Goal: Task Accomplishment & Management: Manage account settings

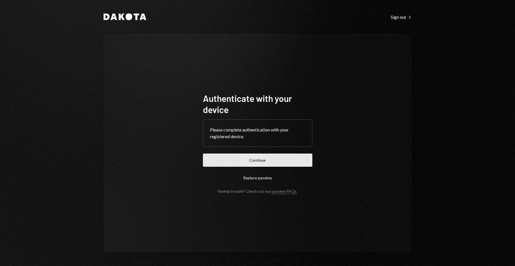
click at [250, 164] on button "Continue" at bounding box center [257, 159] width 109 height 13
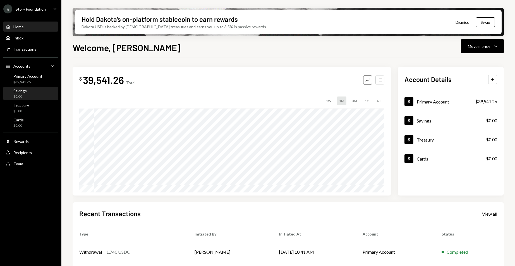
click at [34, 97] on div "Savings $0.00" at bounding box center [31, 93] width 50 height 11
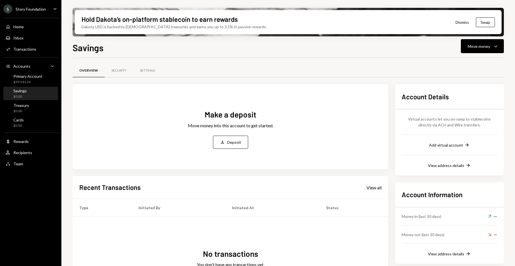
scroll to position [45, 0]
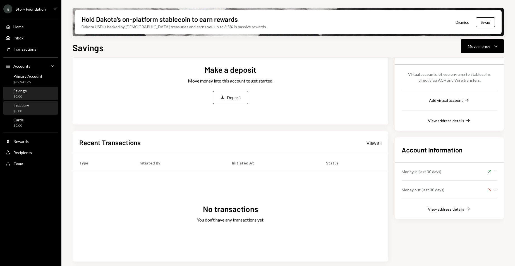
click at [12, 113] on div "Treasury $0.00" at bounding box center [31, 108] width 50 height 13
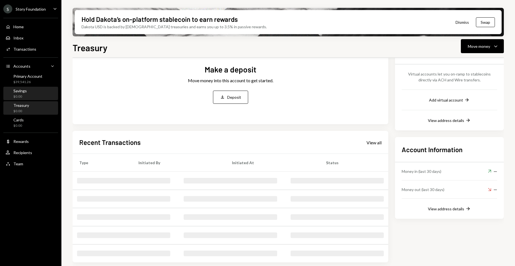
scroll to position [45, 0]
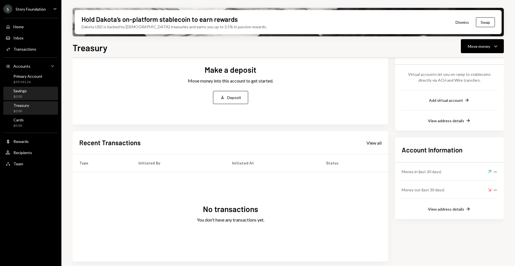
click at [42, 92] on div "Savings $0.00" at bounding box center [31, 93] width 50 height 11
click at [502, 46] on button "Move money Caret Down" at bounding box center [482, 46] width 43 height 14
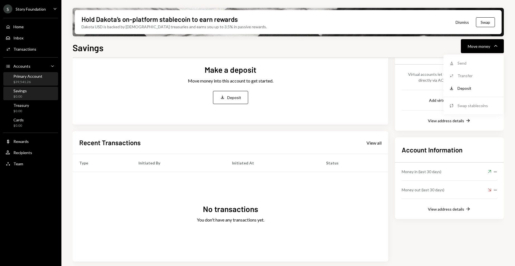
click at [36, 83] on div "$39,541.26" at bounding box center [27, 82] width 29 height 5
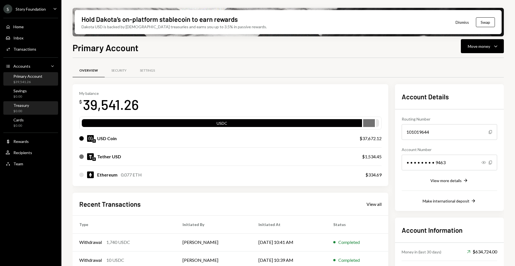
click at [26, 107] on div "Treasury" at bounding box center [21, 105] width 16 height 5
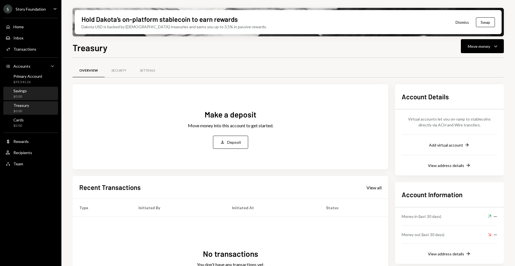
click at [28, 95] on div "Savings $0.00" at bounding box center [31, 93] width 50 height 11
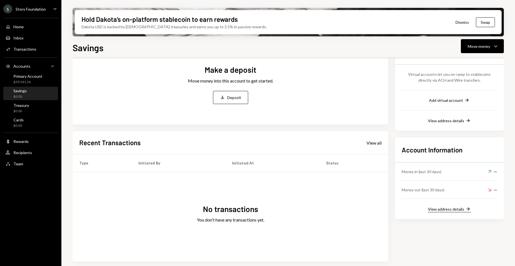
click at [457, 210] on div "View address details" at bounding box center [446, 208] width 36 height 5
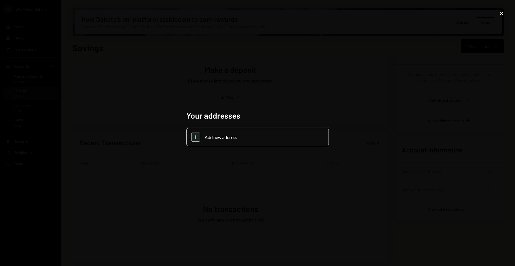
click at [500, 11] on icon "Close" at bounding box center [501, 13] width 7 height 7
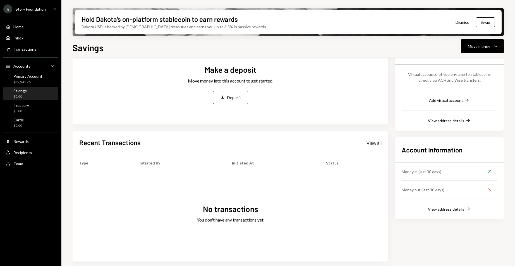
click at [453, 105] on div "Account Details Virtual accounts let you on-ramp to stablecoins directly via AC…" at bounding box center [449, 84] width 109 height 91
click at [453, 103] on div "Account Details Virtual accounts let you on-ramp to stablecoins directly via AC…" at bounding box center [449, 84] width 109 height 91
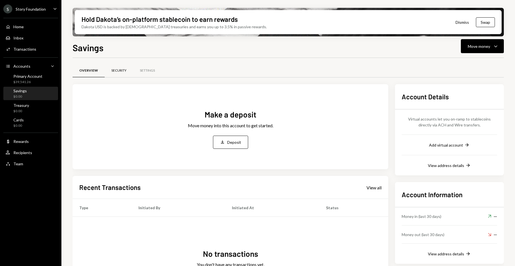
click at [119, 68] on div "Security" at bounding box center [118, 70] width 15 height 5
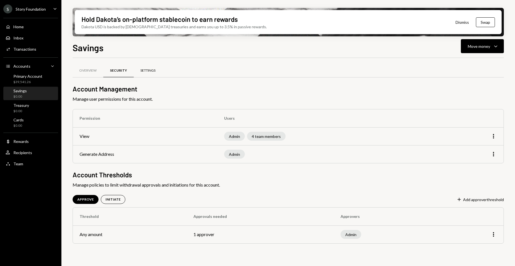
click at [144, 67] on div "Settings" at bounding box center [148, 70] width 28 height 13
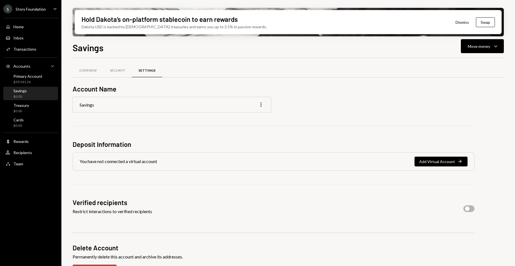
click at [261, 104] on icon "button" at bounding box center [261, 104] width 1 height 4
click at [254, 113] on div "Edit" at bounding box center [249, 116] width 28 height 10
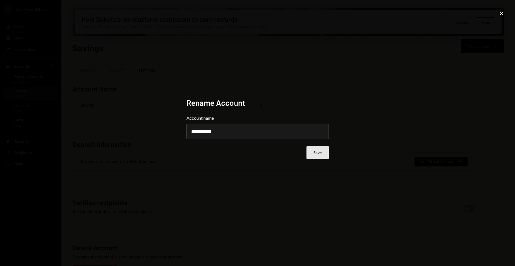
type input "**********"
click at [315, 155] on button "Save" at bounding box center [318, 152] width 22 height 13
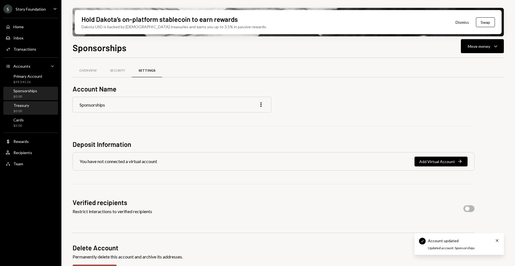
click at [29, 105] on div "Treasury $0.00" at bounding box center [31, 108] width 50 height 11
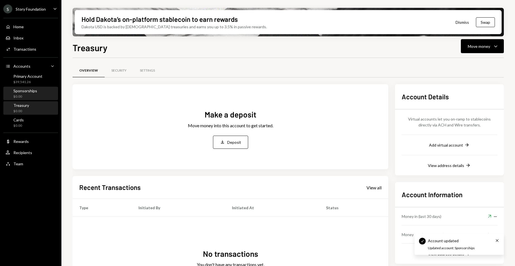
click at [33, 93] on div "Sponsorships" at bounding box center [25, 90] width 24 height 5
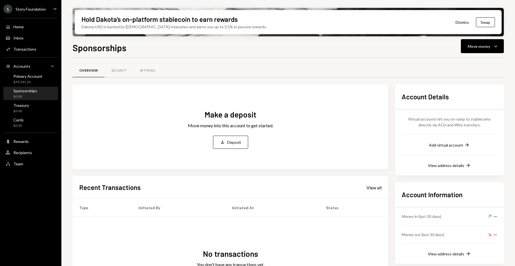
click at [118, 51] on h1 "Sponsorships" at bounding box center [100, 47] width 54 height 11
click at [124, 52] on h1 "Sponsorships" at bounding box center [100, 47] width 54 height 11
drag, startPoint x: 72, startPoint y: 49, endPoint x: 102, endPoint y: 49, distance: 29.6
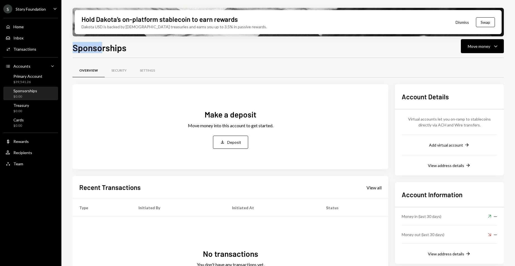
click at [102, 49] on div "Hold Dakota’s on-platform stablecoin to earn rewards Dakota USD is backed by U.…" at bounding box center [288, 133] width 454 height 266
click at [133, 57] on div "Sponsorships Move money Caret Down Overview Security Settings Make a deposit Mo…" at bounding box center [288, 170] width 431 height 258
click at [502, 50] on button "Move money Caret Down" at bounding box center [482, 46] width 43 height 14
click at [384, 71] on div "Overview Security Settings" at bounding box center [288, 70] width 431 height 14
click at [147, 71] on div "Settings" at bounding box center [147, 70] width 15 height 5
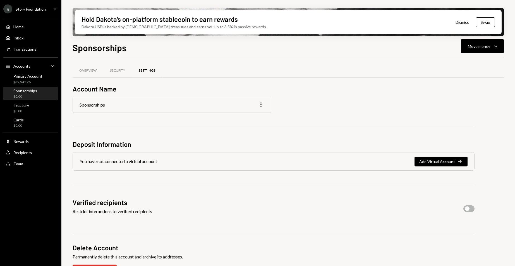
click at [261, 102] on icon "More" at bounding box center [261, 104] width 7 height 7
click at [253, 114] on div "Edit" at bounding box center [249, 116] width 28 height 10
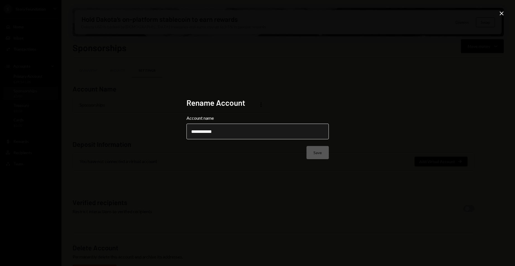
click at [239, 137] on input "**********" at bounding box center [258, 131] width 142 height 16
type input "**********"
click at [317, 153] on button "Save" at bounding box center [318, 152] width 22 height 13
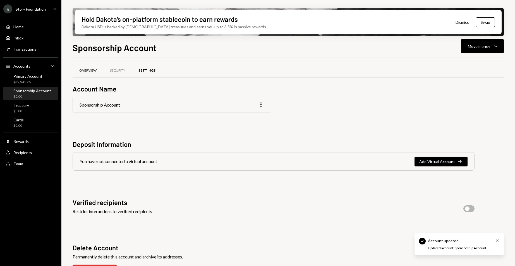
click at [93, 66] on div "Overview" at bounding box center [88, 70] width 31 height 13
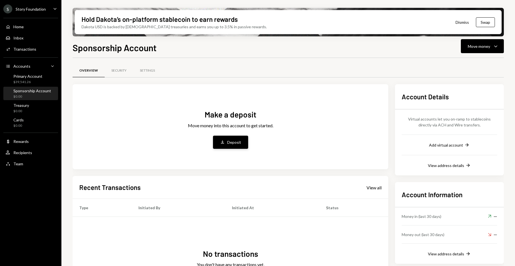
click at [227, 144] on button "Deposit Deposit" at bounding box center [230, 141] width 35 height 13
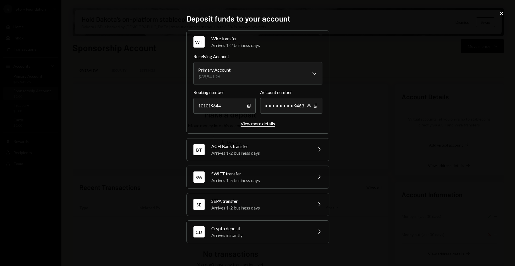
click at [265, 126] on div "View more details" at bounding box center [258, 123] width 34 height 5
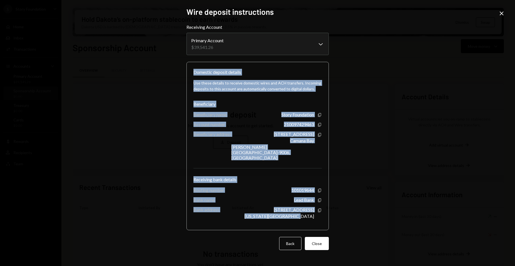
drag, startPoint x: 319, startPoint y: 214, endPoint x: 189, endPoint y: 78, distance: 188.6
click at [189, 78] on div "Domestic deposit details Use these details to receive domestic wires and ACH tr…" at bounding box center [258, 146] width 142 height 168
copy div "Domestic deposit details Use these details to receive domestic wires and ACH tr…"
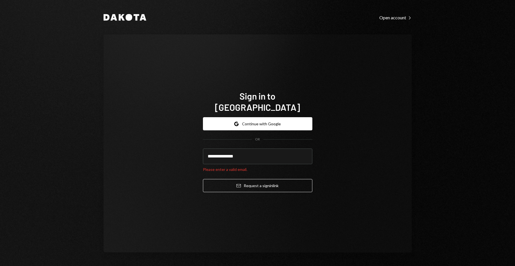
type input "**********"
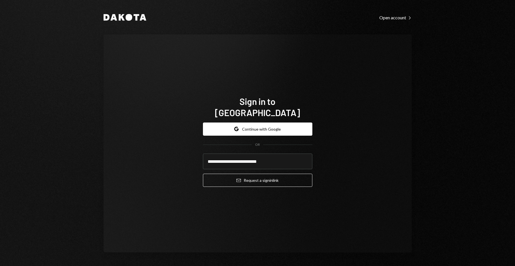
click at [203, 173] on button "Email Request a sign in link" at bounding box center [257, 179] width 109 height 13
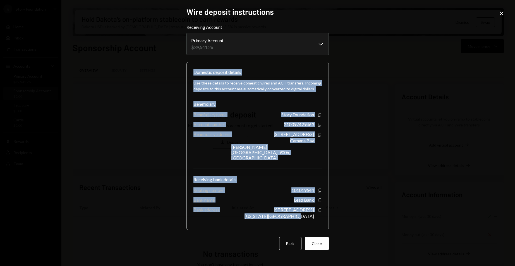
click at [230, 102] on div "Use these details to receive domestic wires and ACH transfers. Incoming deposit…" at bounding box center [258, 148] width 128 height 147
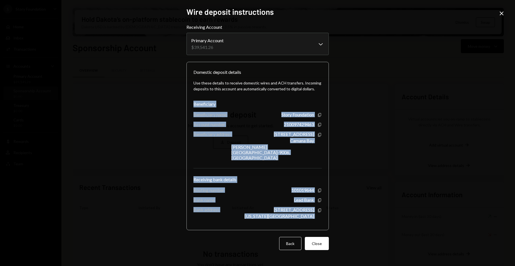
drag, startPoint x: 194, startPoint y: 110, endPoint x: 322, endPoint y: 213, distance: 164.4
click at [322, 213] on div "Use these details to receive domestic wires and ACH transfers. Incoming deposit…" at bounding box center [258, 148] width 128 height 147
copy div "Beneficiary Beneficiary name Story Foundation Copy Account number 210097429463 …"
click at [295, 117] on div "Story Foundation" at bounding box center [297, 114] width 33 height 5
drag, startPoint x: 194, startPoint y: 120, endPoint x: 316, endPoint y: 210, distance: 151.6
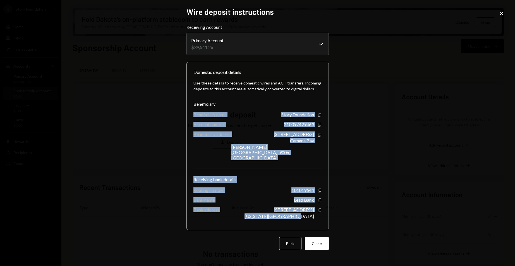
click at [316, 210] on div "Use these details to receive domestic wires and ACH transfers. Incoming deposit…" at bounding box center [258, 148] width 128 height 147
copy div "Beneficiary name Story Foundation Copy Account number 210097429463 Copy Benefic…"
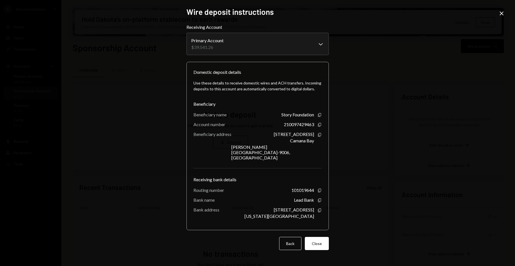
click at [501, 14] on icon "Close" at bounding box center [501, 13] width 7 height 7
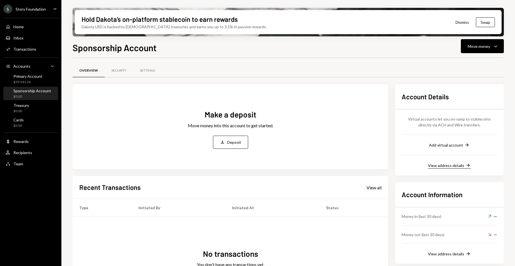
click at [460, 164] on div "View address details" at bounding box center [446, 165] width 36 height 5
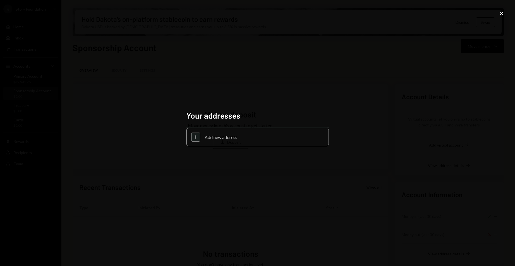
click at [239, 142] on div "Plus Add new address" at bounding box center [258, 137] width 142 height 18
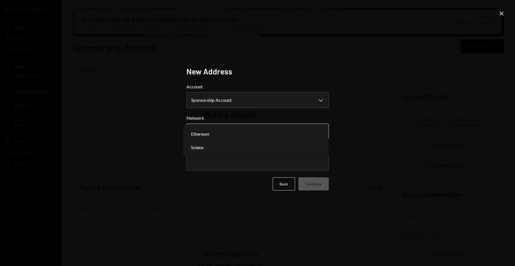
click at [234, 134] on body "S Story Foundation Caret Down Home Home Inbox Inbox Activities Transactions Acc…" at bounding box center [257, 133] width 515 height 266
select select "**********"
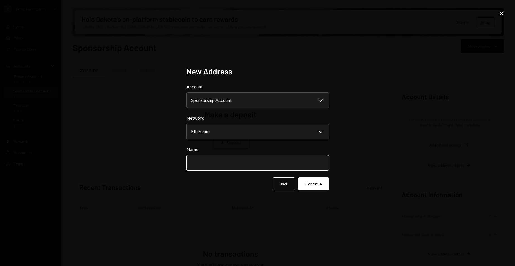
click at [223, 159] on input "Name" at bounding box center [258, 163] width 142 height 16
type input "**********"
click at [320, 186] on button "Continue" at bounding box center [313, 183] width 30 height 13
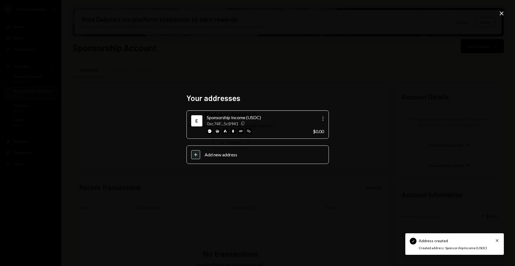
click at [244, 123] on icon "button" at bounding box center [242, 123] width 3 height 4
click at [501, 13] on icon "Close" at bounding box center [501, 13] width 7 height 7
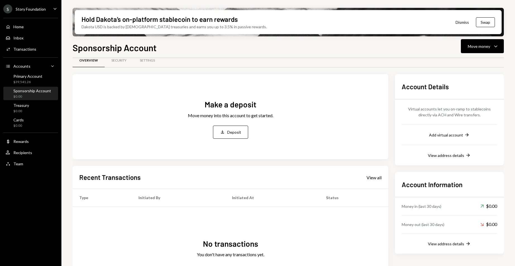
scroll to position [39, 0]
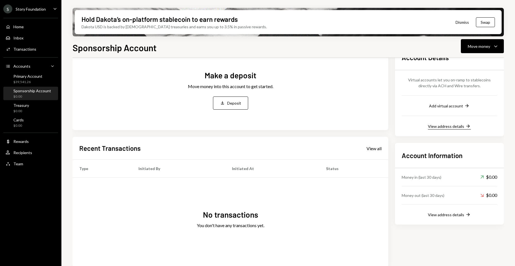
click at [460, 124] on div "View address details" at bounding box center [446, 126] width 36 height 5
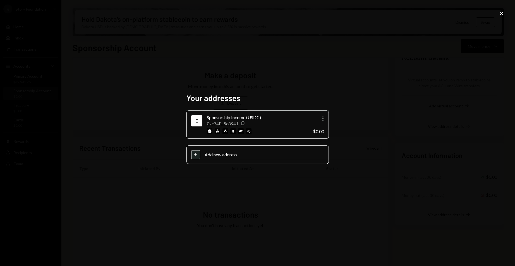
click at [386, 103] on div "Your addresses E Sponsorship Income (USDC) 0xc74F...5c8941 Copy More $0.00 Plus…" at bounding box center [257, 133] width 515 height 266
click at [497, 14] on div "Your addresses E Sponsorship Income (USDC) 0xc74F...5c8941 Copy More $0.00 Plus…" at bounding box center [257, 133] width 515 height 266
click at [501, 12] on icon at bounding box center [502, 13] width 4 height 4
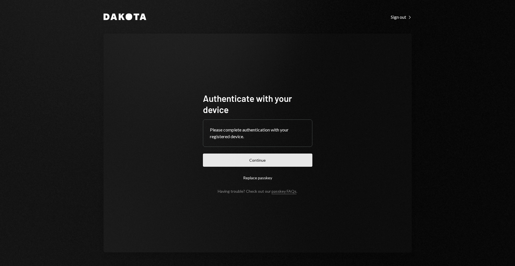
click at [256, 159] on button "Continue" at bounding box center [257, 159] width 109 height 13
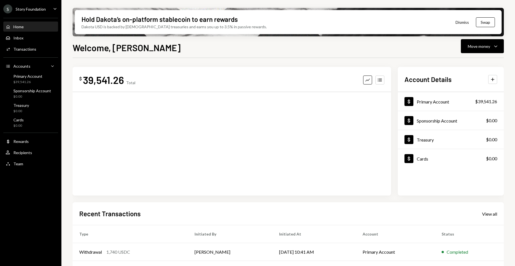
click at [29, 54] on div "Home Home Inbox Inbox Activities Transactions Accounts Accounts Caret Down Prim…" at bounding box center [30, 92] width 61 height 155
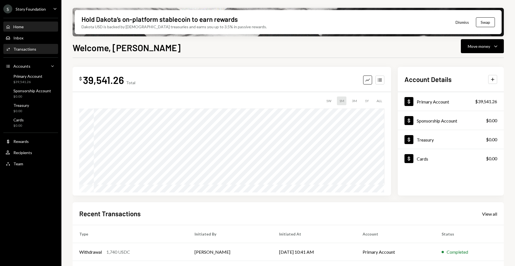
click at [30, 51] on div "Transactions" at bounding box center [24, 49] width 23 height 5
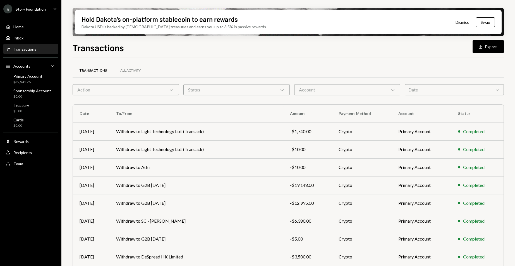
scroll to position [52, 0]
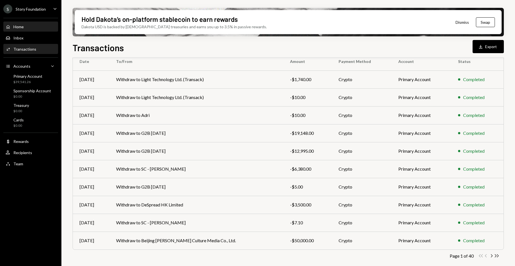
click at [40, 24] on div "Home Home" at bounding box center [31, 26] width 50 height 5
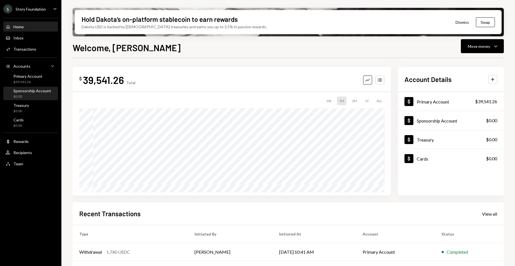
click at [38, 98] on div "$0.00" at bounding box center [32, 96] width 38 height 5
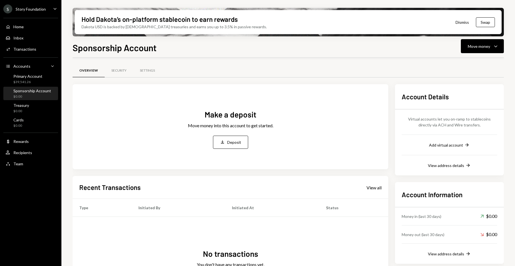
scroll to position [45, 0]
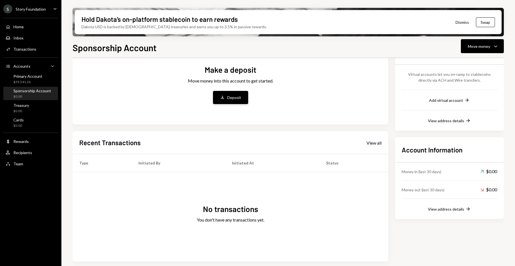
click at [235, 103] on button "Deposit Deposit" at bounding box center [230, 97] width 35 height 13
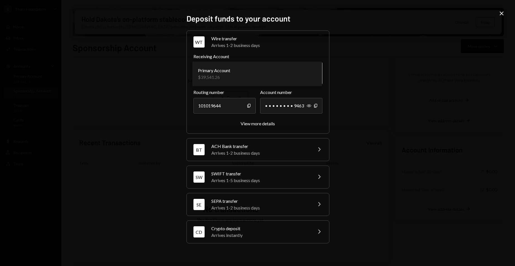
click at [255, 64] on body "S Story Foundation Caret Down Home Home Inbox Inbox Activities Transactions Acc…" at bounding box center [257, 133] width 515 height 266
click at [253, 72] on body "S Story Foundation Caret Down Home Home Inbox Inbox Activities Transactions Acc…" at bounding box center [257, 133] width 515 height 266
click at [245, 154] on div "Arrives 1-2 business days" at bounding box center [260, 152] width 98 height 7
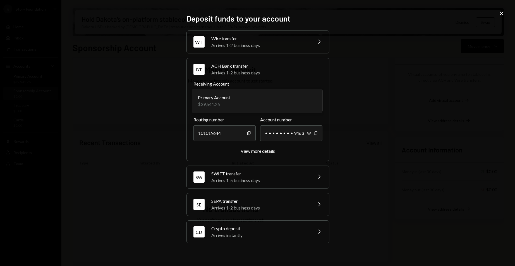
click at [245, 102] on body "S Story Foundation Caret Down Home Home Inbox Inbox Activities Transactions Acc…" at bounding box center [257, 133] width 515 height 266
click at [248, 151] on div "View more details" at bounding box center [258, 150] width 34 height 5
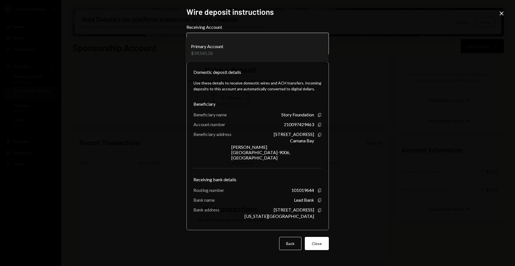
click at [293, 46] on body "S Story Foundation Caret Down Home Home Inbox Inbox Activities Transactions Acc…" at bounding box center [257, 133] width 515 height 266
click at [500, 13] on icon "Close" at bounding box center [501, 13] width 7 height 7
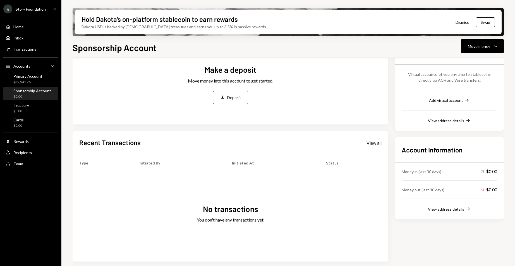
scroll to position [0, 0]
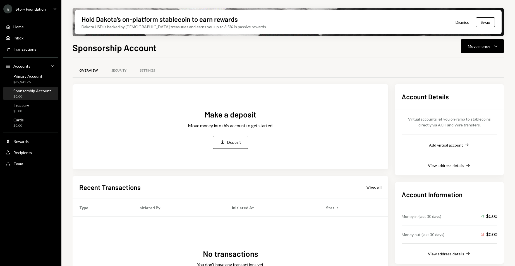
click at [419, 118] on div "Virtual accounts let you on-ramp to stablecoins directly via ACH and Wire trans…" at bounding box center [449, 122] width 95 height 12
click at [443, 123] on div "Virtual accounts let you on-ramp to stablecoins directly via ACH and Wire trans…" at bounding box center [449, 122] width 95 height 12
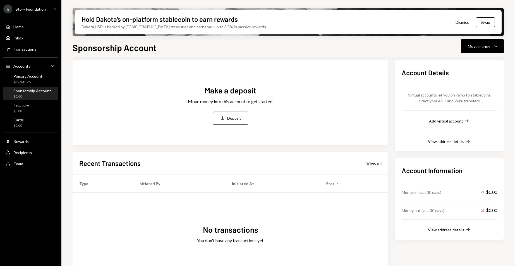
scroll to position [24, 0]
click at [450, 122] on div "Add virtual account" at bounding box center [446, 120] width 34 height 5
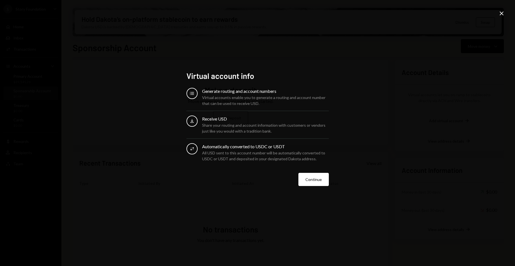
click at [219, 90] on div "Generate routing and account numbers" at bounding box center [265, 91] width 127 height 7
click at [219, 104] on div "Virtual accounts enable you to generate a routing and account number that can b…" at bounding box center [265, 100] width 127 height 12
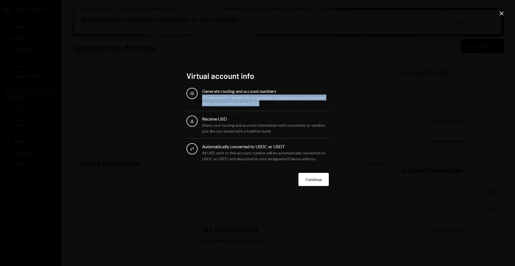
click at [219, 104] on div "Virtual accounts enable you to generate a routing and account number that can b…" at bounding box center [265, 100] width 127 height 12
click at [220, 130] on div "Share your routing and account information with customers or vendors just like …" at bounding box center [265, 128] width 127 height 12
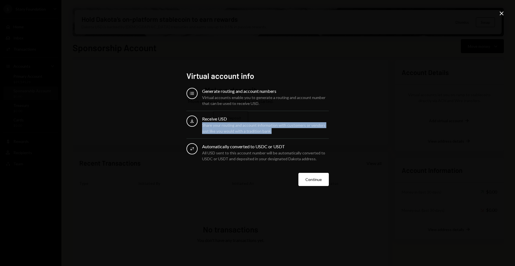
click at [220, 130] on div "Share your routing and account information with customers or vendors just like …" at bounding box center [265, 128] width 127 height 12
click at [233, 158] on div "All USD sent to this account number will be automatically converted to USDC or …" at bounding box center [265, 156] width 127 height 12
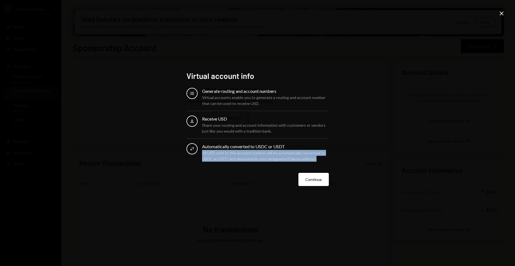
click at [233, 158] on div "All USD sent to this account number will be automatically converted to USDC or …" at bounding box center [265, 156] width 127 height 12
click at [309, 181] on button "Continue" at bounding box center [313, 179] width 30 height 13
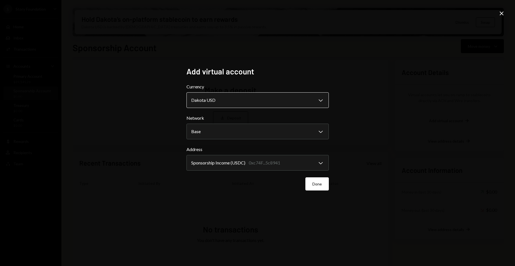
click at [313, 100] on body "S Story Foundation Caret Down Home Home Inbox Inbox Activities Transactions Acc…" at bounding box center [257, 133] width 515 height 266
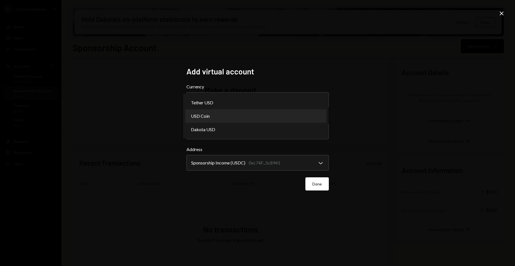
select select "****"
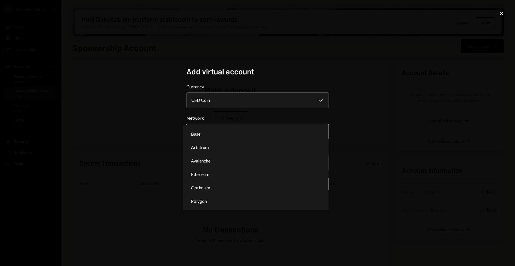
click at [260, 127] on body "S Story Foundation Caret Down Home Home Inbox Inbox Activities Transactions Acc…" at bounding box center [257, 133] width 515 height 266
select select "**********"
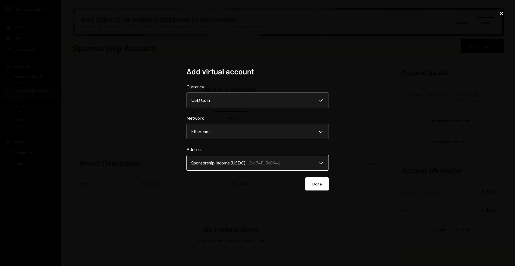
click at [238, 162] on body "S Story Foundation Caret Down Home Home Inbox Inbox Activities Transactions Acc…" at bounding box center [257, 133] width 515 height 266
click at [323, 184] on button "Done" at bounding box center [316, 183] width 23 height 13
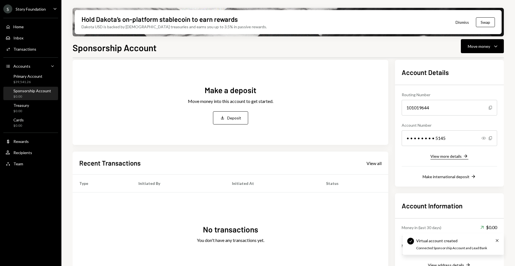
click at [456, 154] on div "View more details" at bounding box center [446, 156] width 31 height 5
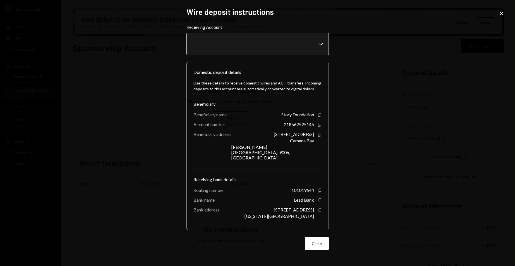
click at [311, 51] on body "S Story Foundation Caret Down Home Home Inbox Inbox Activities Transactions Acc…" at bounding box center [257, 133] width 515 height 266
click at [504, 11] on icon "Close" at bounding box center [501, 13] width 7 height 7
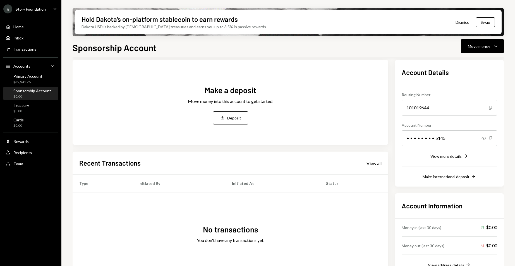
click at [31, 9] on div "Story Foundation" at bounding box center [31, 9] width 30 height 5
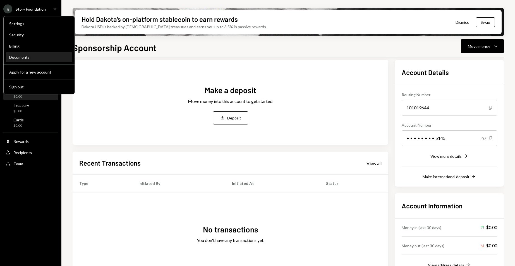
click at [26, 60] on div "Documents" at bounding box center [39, 56] width 60 height 9
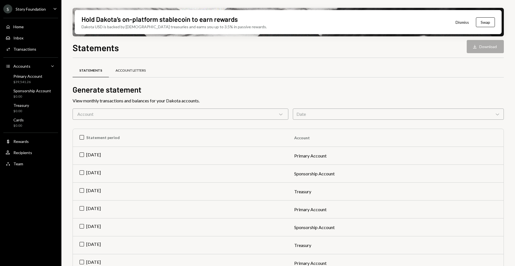
click at [127, 73] on div "Account Letters" at bounding box center [131, 70] width 44 height 13
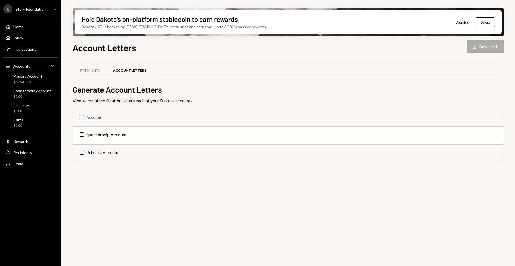
click at [116, 130] on td "Sponsorship Account" at bounding box center [288, 135] width 431 height 18
click at [489, 49] on button "Download Download" at bounding box center [485, 46] width 37 height 13
click at [144, 189] on div "Statements Account Letters Generate Account Letters View account verification l…" at bounding box center [288, 165] width 431 height 214
click at [41, 89] on div "Sponsorship Account" at bounding box center [32, 90] width 38 height 5
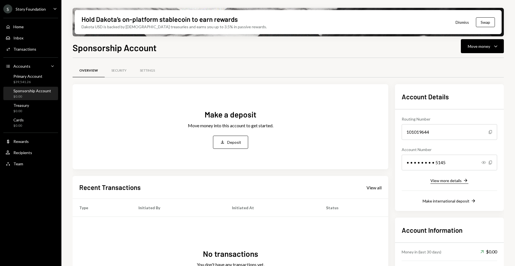
click at [457, 181] on div "View more details" at bounding box center [446, 180] width 31 height 5
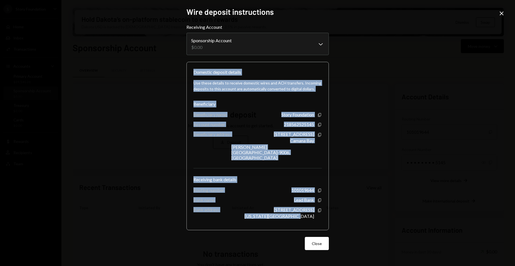
drag, startPoint x: 193, startPoint y: 78, endPoint x: 320, endPoint y: 216, distance: 186.9
click at [320, 216] on div "Domestic deposit details Use these details to receive domestic wires and ACH tr…" at bounding box center [258, 146] width 142 height 168
click at [279, 100] on div "Use these details to receive domestic wires and ACH transfers. Incoming deposit…" at bounding box center [258, 148] width 128 height 147
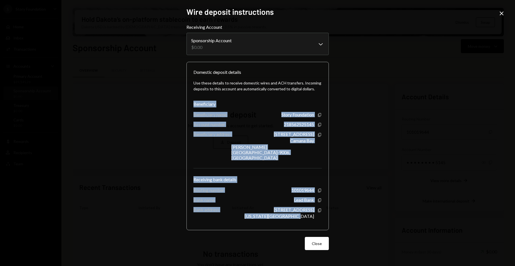
drag, startPoint x: 194, startPoint y: 111, endPoint x: 313, endPoint y: 213, distance: 157.2
click at [313, 213] on div "Use these details to receive domestic wires and ACH transfers. Incoming deposit…" at bounding box center [258, 148] width 128 height 147
click at [290, 55] on body "S Story Foundation Caret Down Home Home Inbox Inbox Activities Transactions Acc…" at bounding box center [257, 133] width 515 height 266
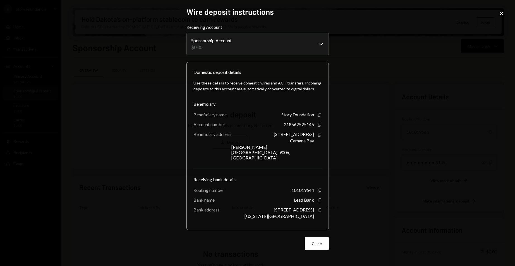
click at [142, 21] on div "**********" at bounding box center [257, 133] width 515 height 266
click at [500, 16] on icon "Close" at bounding box center [501, 13] width 7 height 7
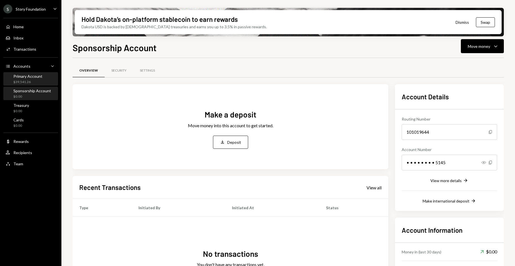
click at [26, 75] on div "Primary Account" at bounding box center [27, 76] width 29 height 5
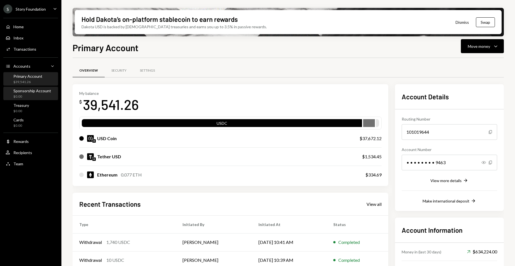
click at [27, 93] on div "Sponsorship Account $0.00" at bounding box center [32, 93] width 38 height 11
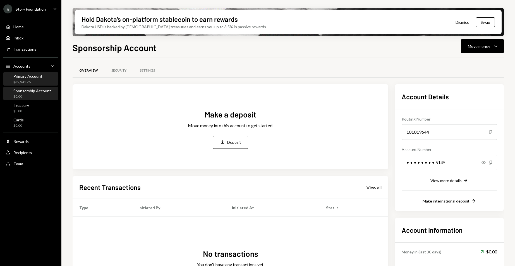
click at [32, 76] on div "Primary Account" at bounding box center [27, 76] width 29 height 5
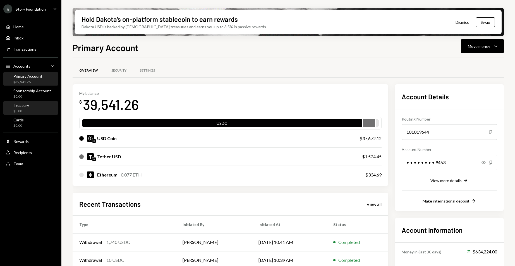
click at [30, 107] on div "Treasury $0.00" at bounding box center [31, 108] width 50 height 11
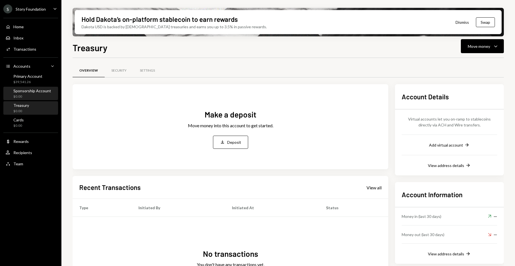
click at [35, 87] on div "Sponsorship Account $0.00" at bounding box center [31, 93] width 50 height 13
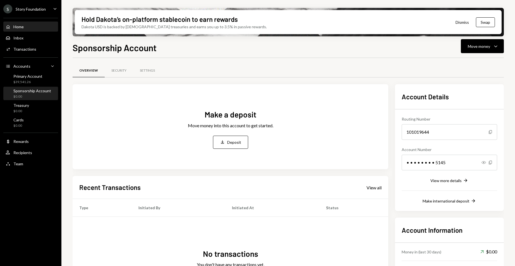
click at [41, 25] on div "Home Home" at bounding box center [31, 26] width 50 height 5
